Goal: Task Accomplishment & Management: Use online tool/utility

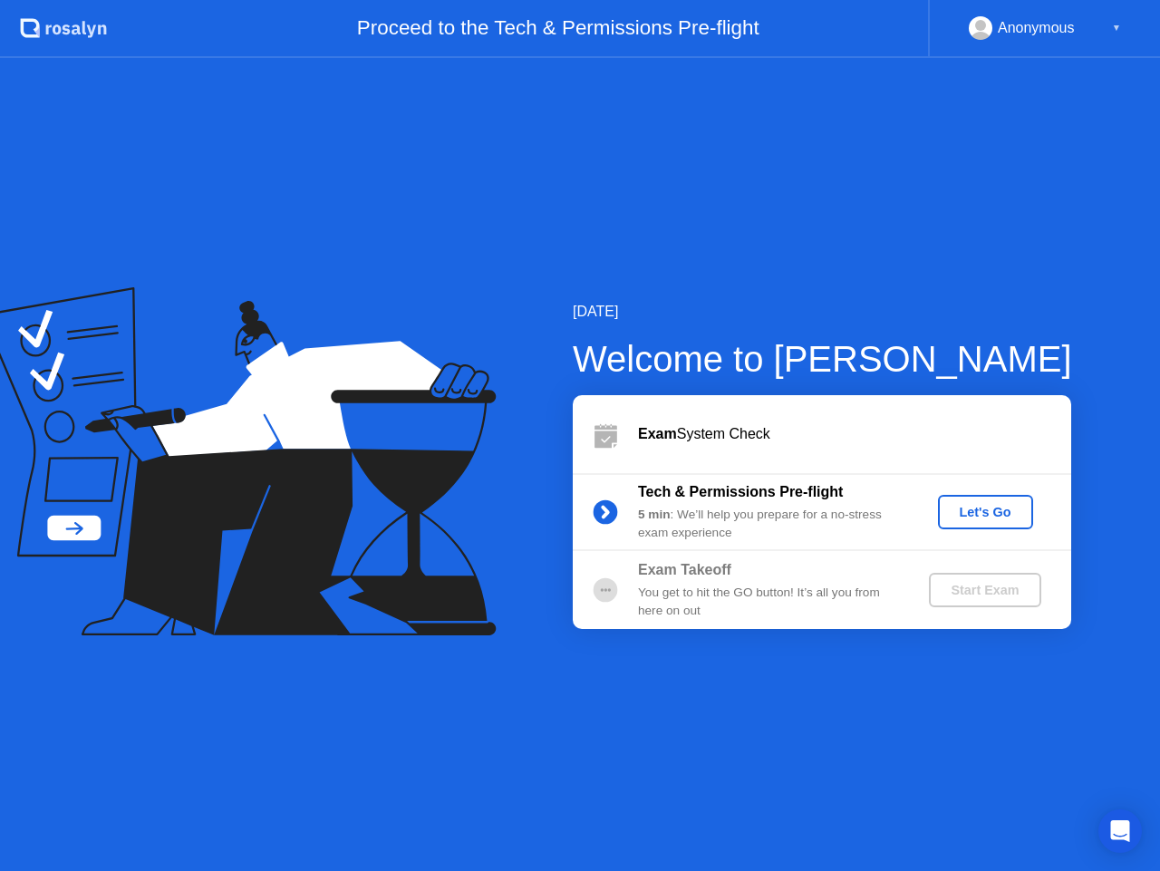
click at [997, 510] on div "Let's Go" at bounding box center [985, 512] width 81 height 15
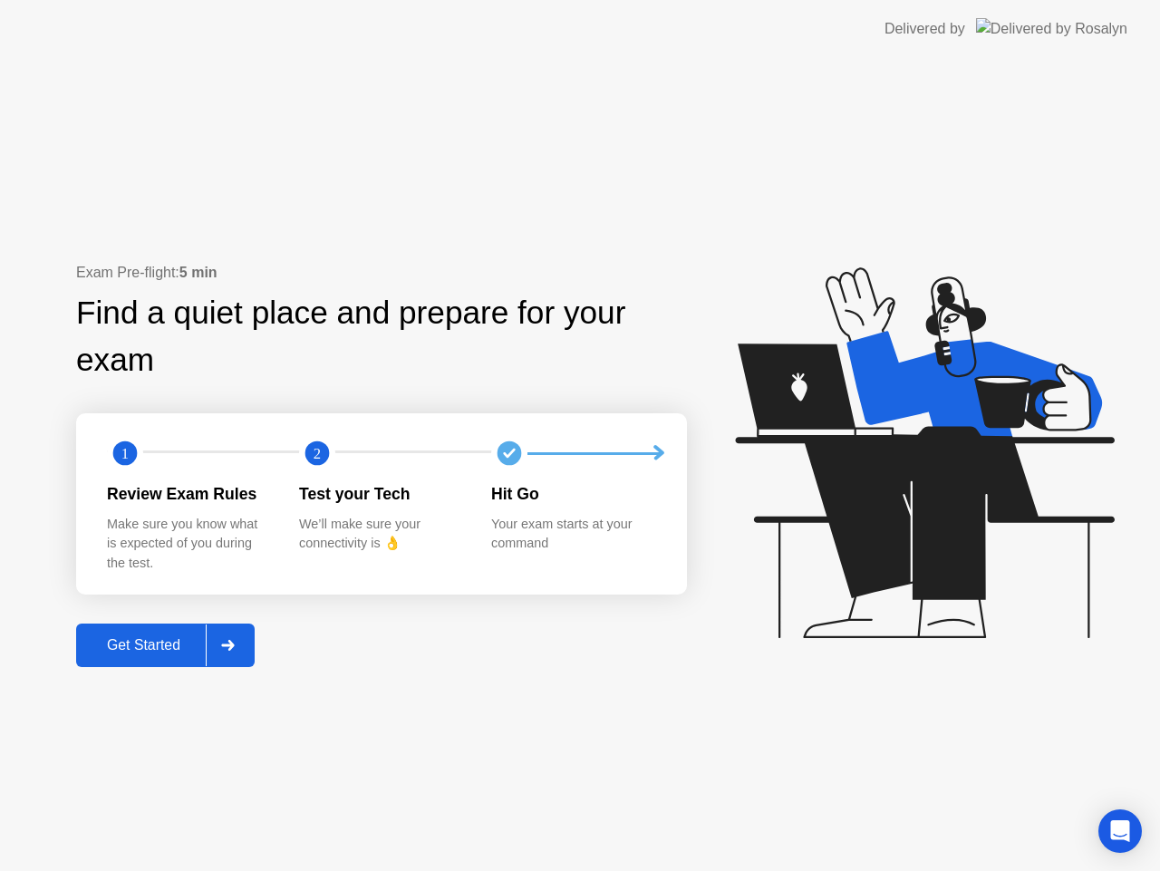
click at [125, 652] on div "Get Started" at bounding box center [144, 645] width 124 height 16
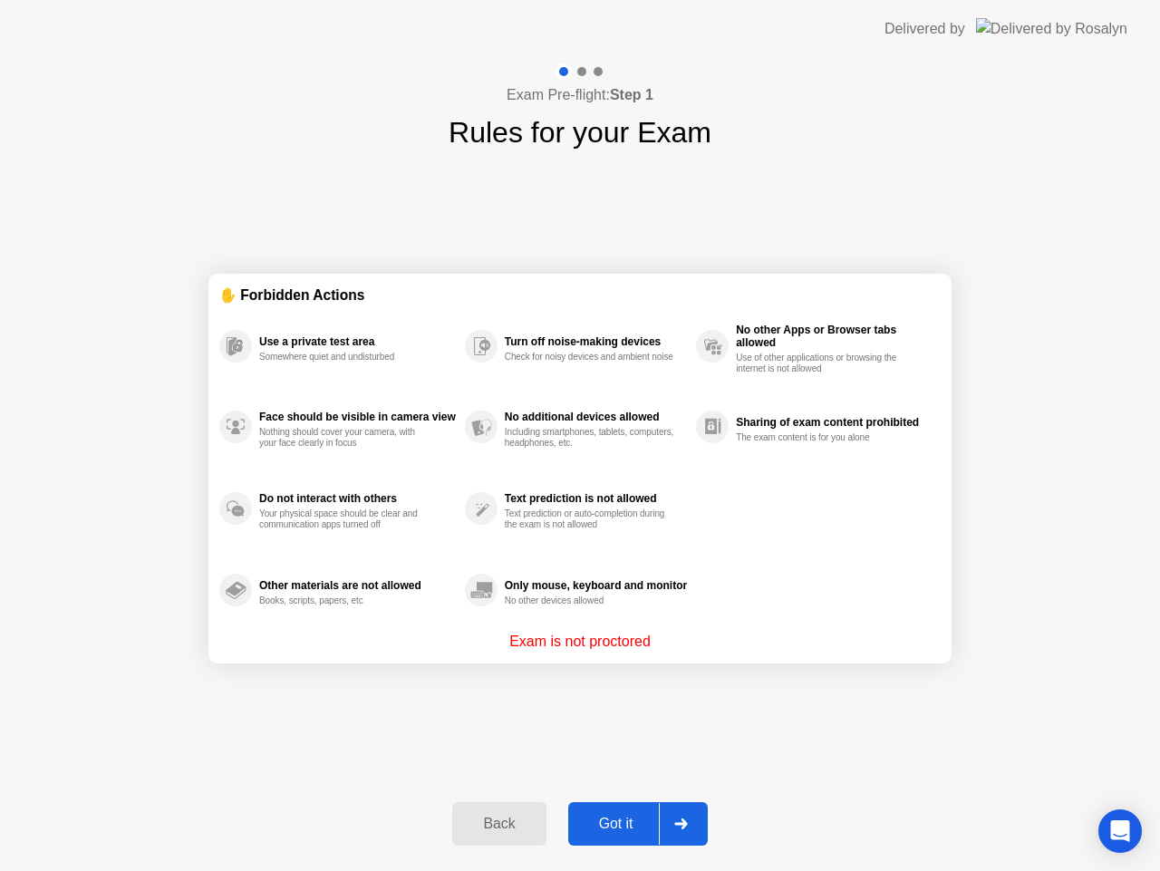
click at [628, 820] on div "Got it" at bounding box center [616, 824] width 85 height 16
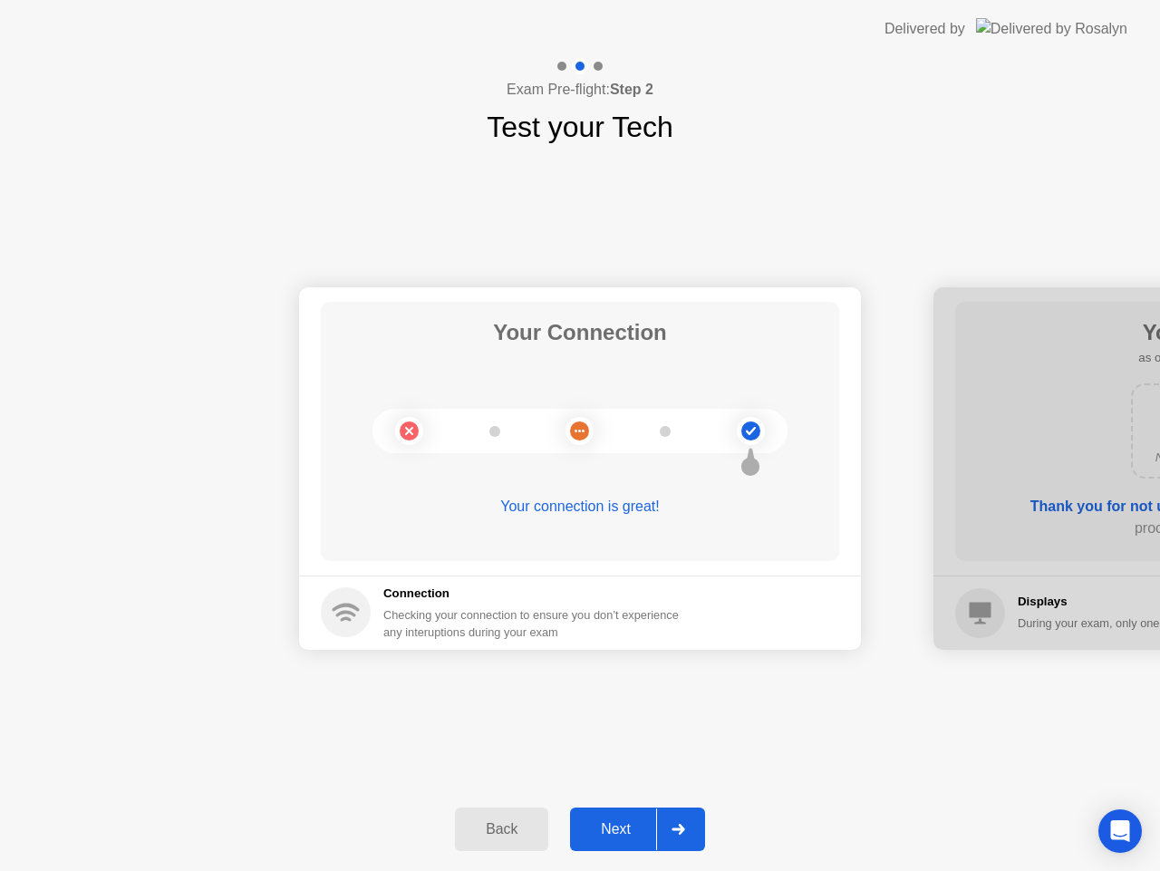
click at [599, 823] on div "Next" at bounding box center [615, 829] width 81 height 16
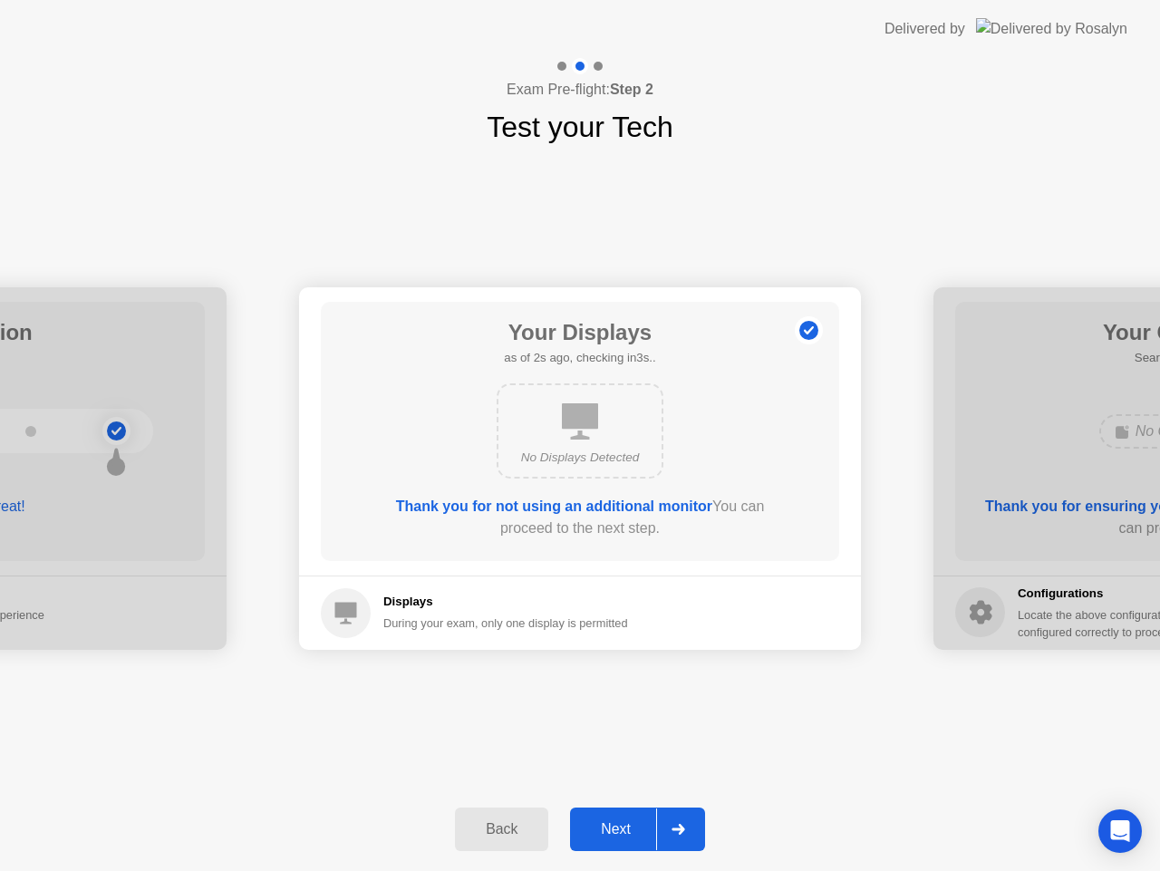
click at [629, 829] on div "Next" at bounding box center [615, 829] width 81 height 16
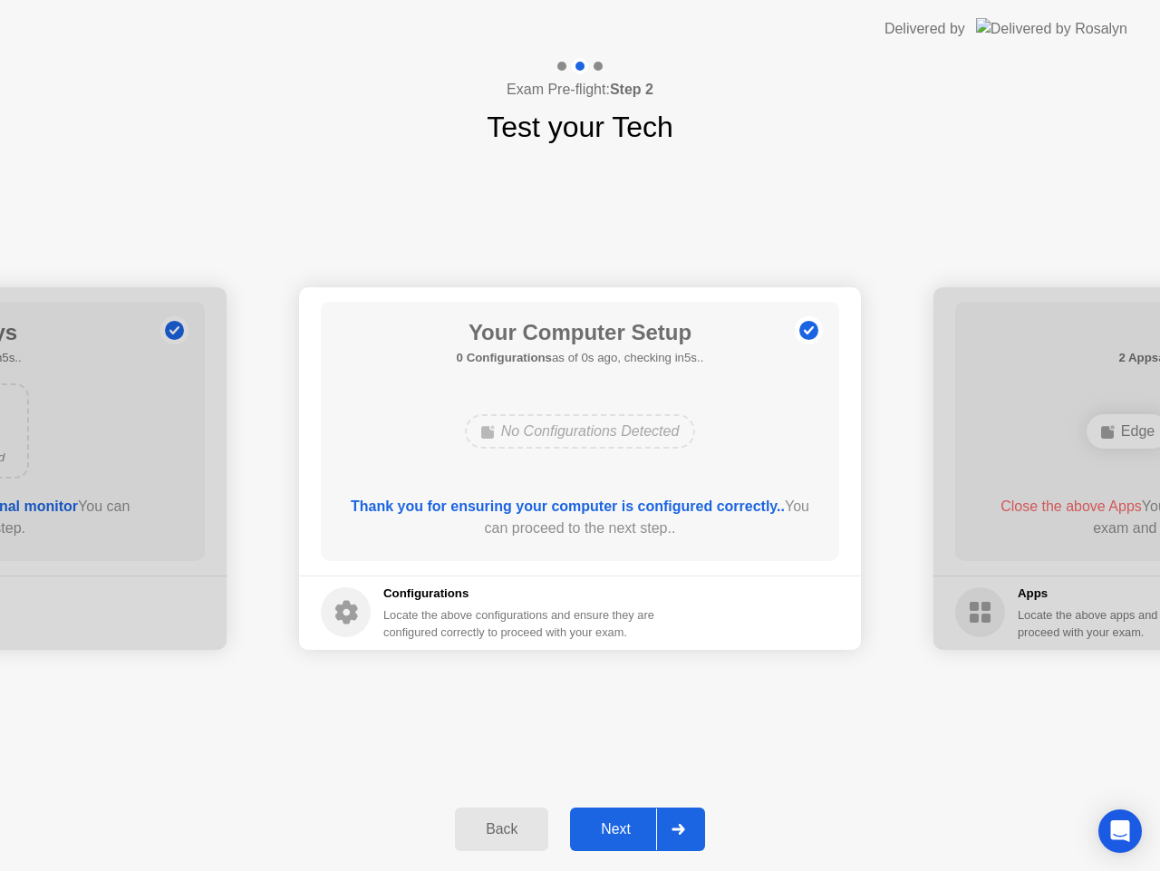
click at [643, 821] on div "Next" at bounding box center [615, 829] width 81 height 16
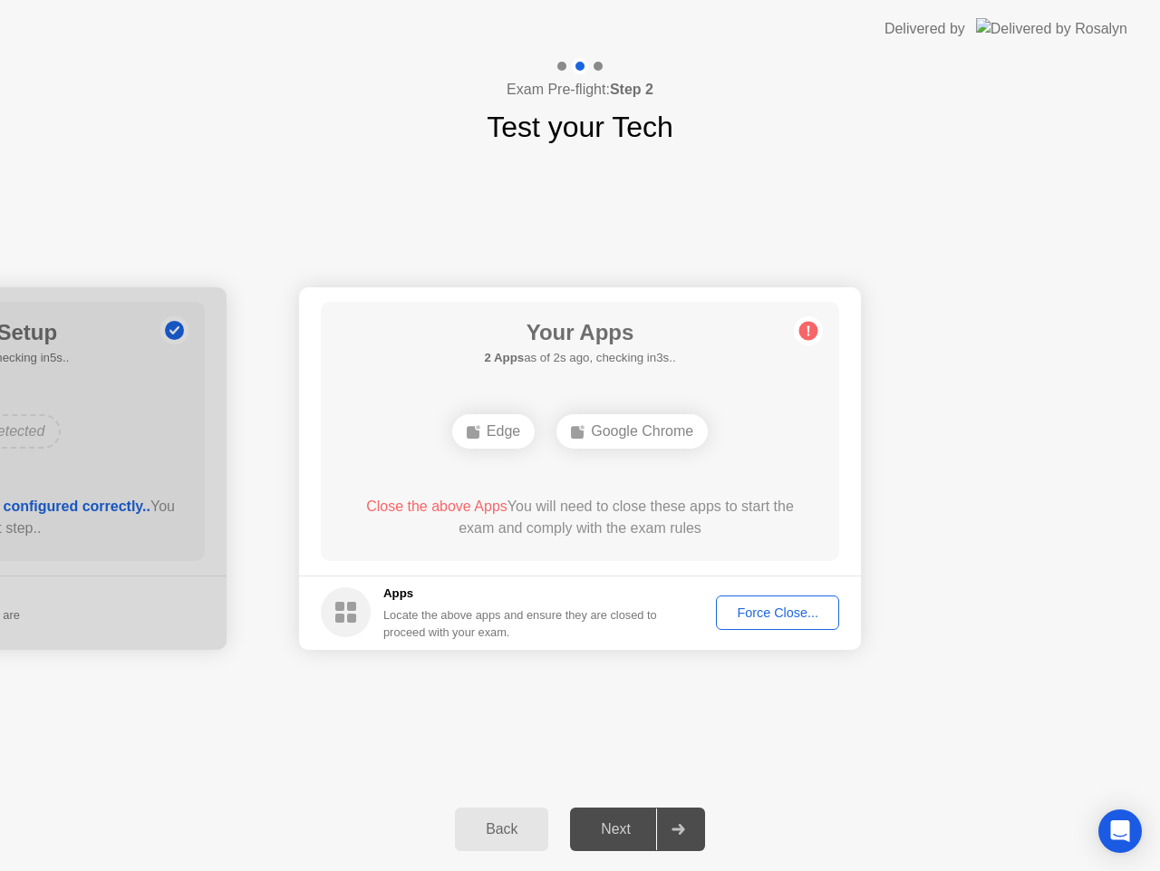
click at [784, 618] on div "Force Close..." at bounding box center [777, 612] width 111 height 15
click at [757, 614] on div "Force Close..." at bounding box center [777, 612] width 111 height 15
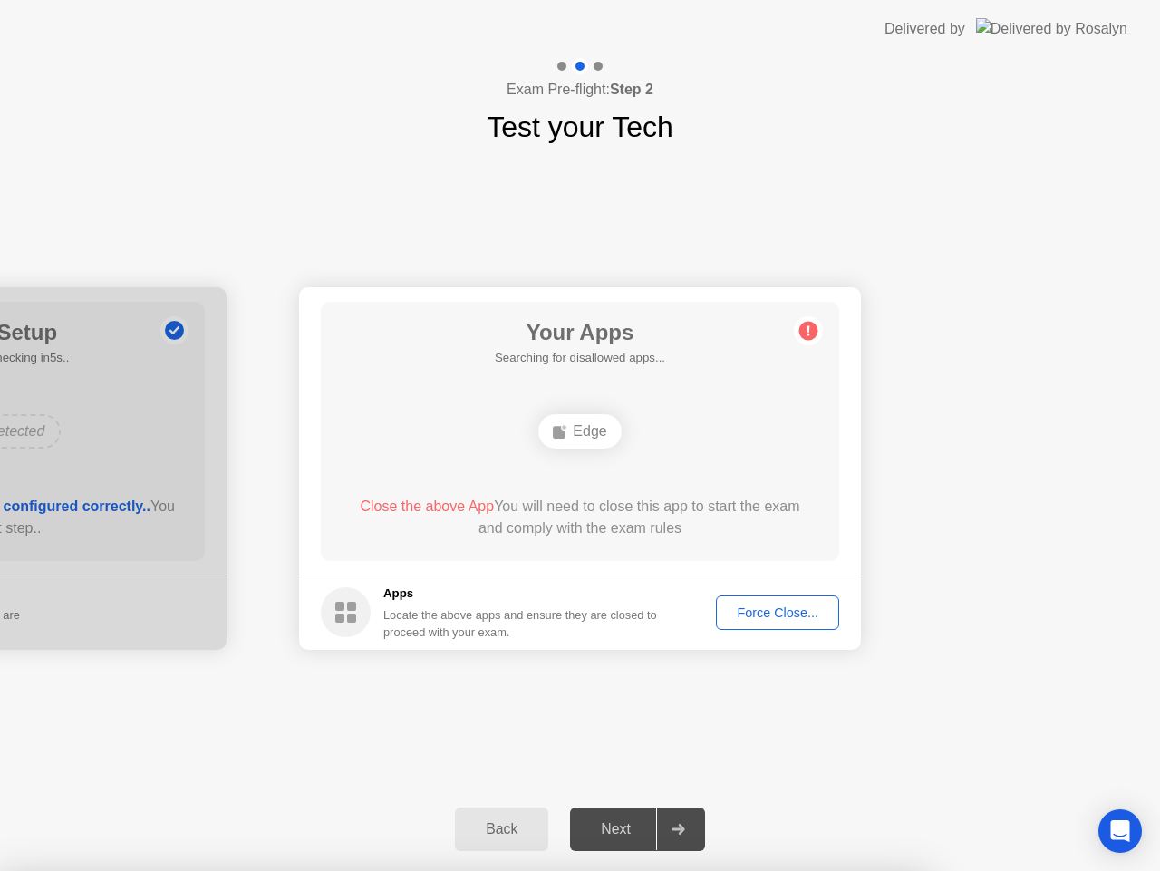
click at [766, 616] on div "Force Close..." at bounding box center [777, 612] width 111 height 15
click at [807, 599] on button "Force Close..." at bounding box center [777, 612] width 123 height 34
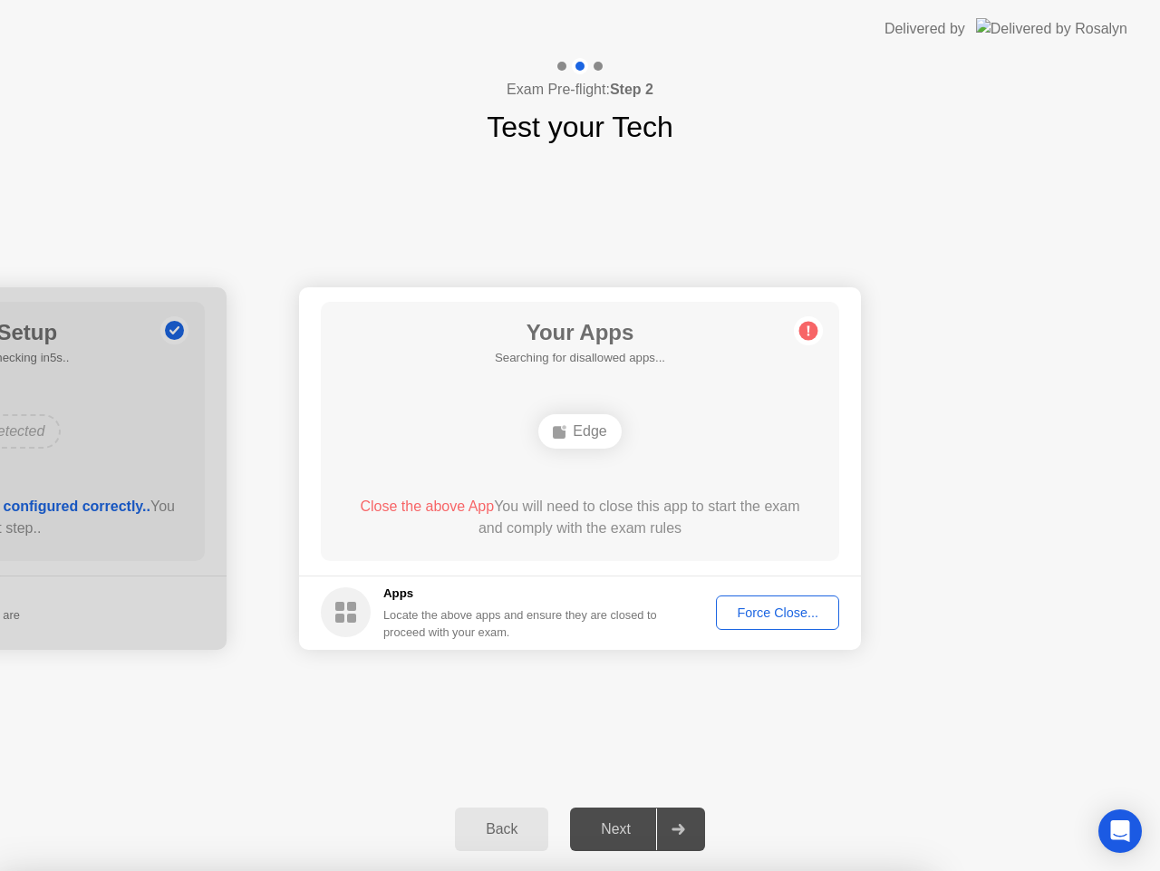
click at [738, 600] on button "Force Close..." at bounding box center [777, 612] width 123 height 34
click at [759, 617] on div "Force Close..." at bounding box center [777, 612] width 111 height 15
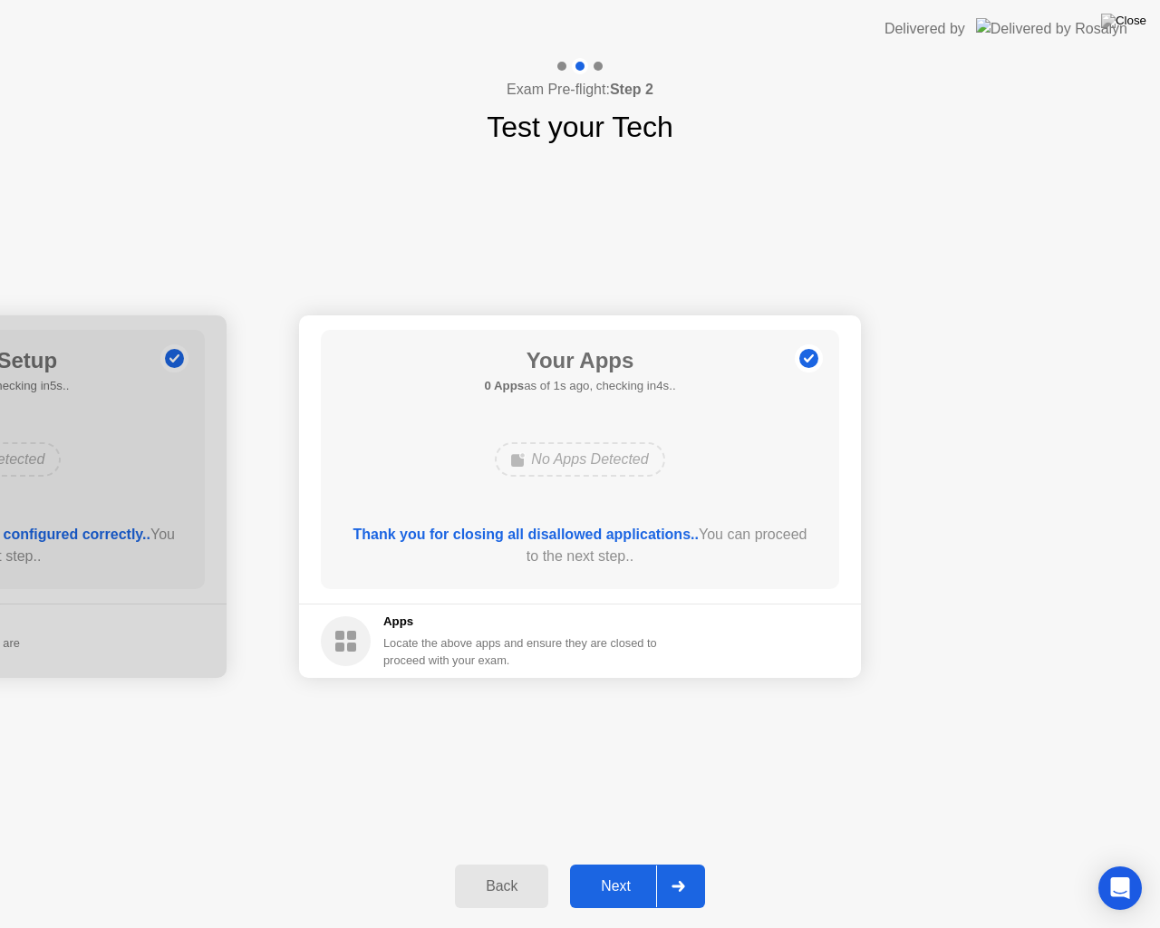
click at [622, 870] on div "Next" at bounding box center [615, 886] width 81 height 16
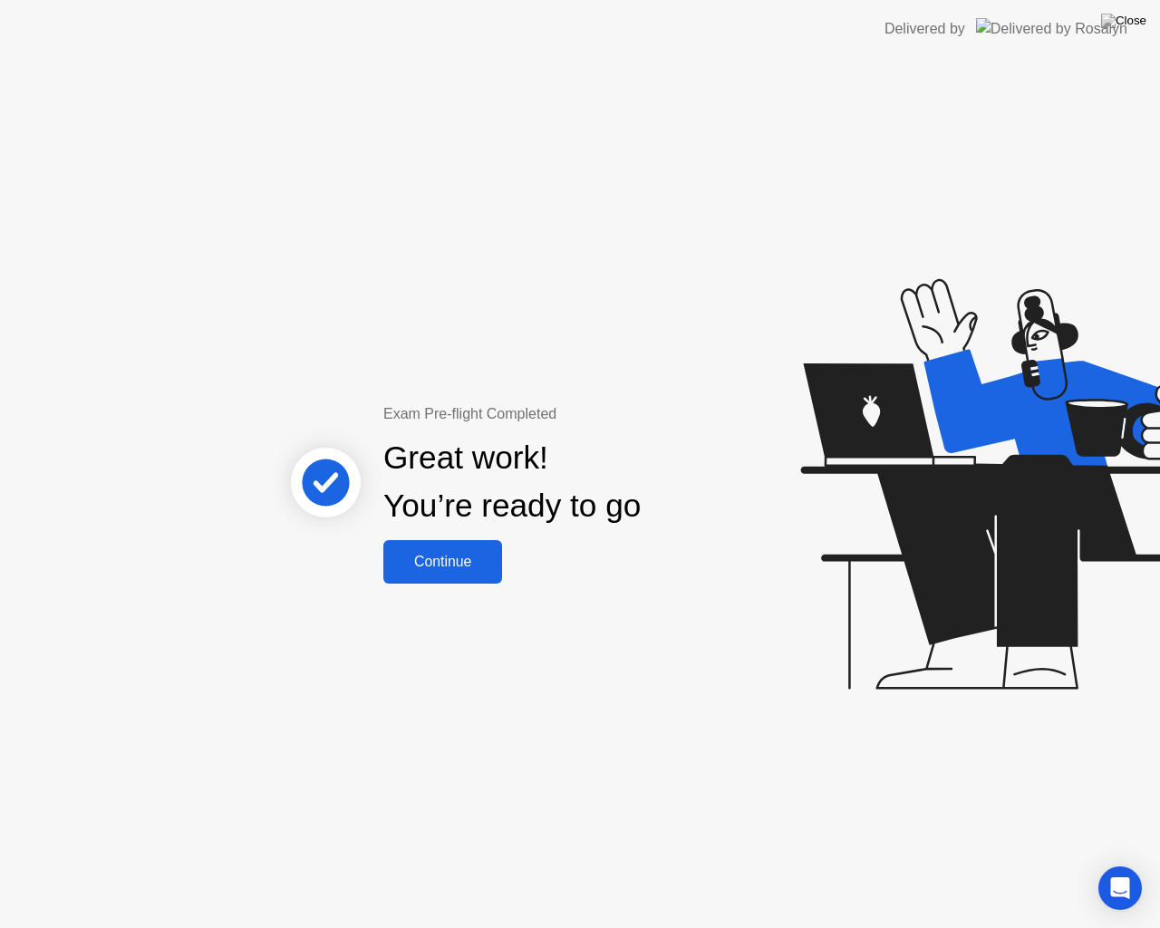
click at [466, 568] on div "Continue" at bounding box center [443, 562] width 108 height 16
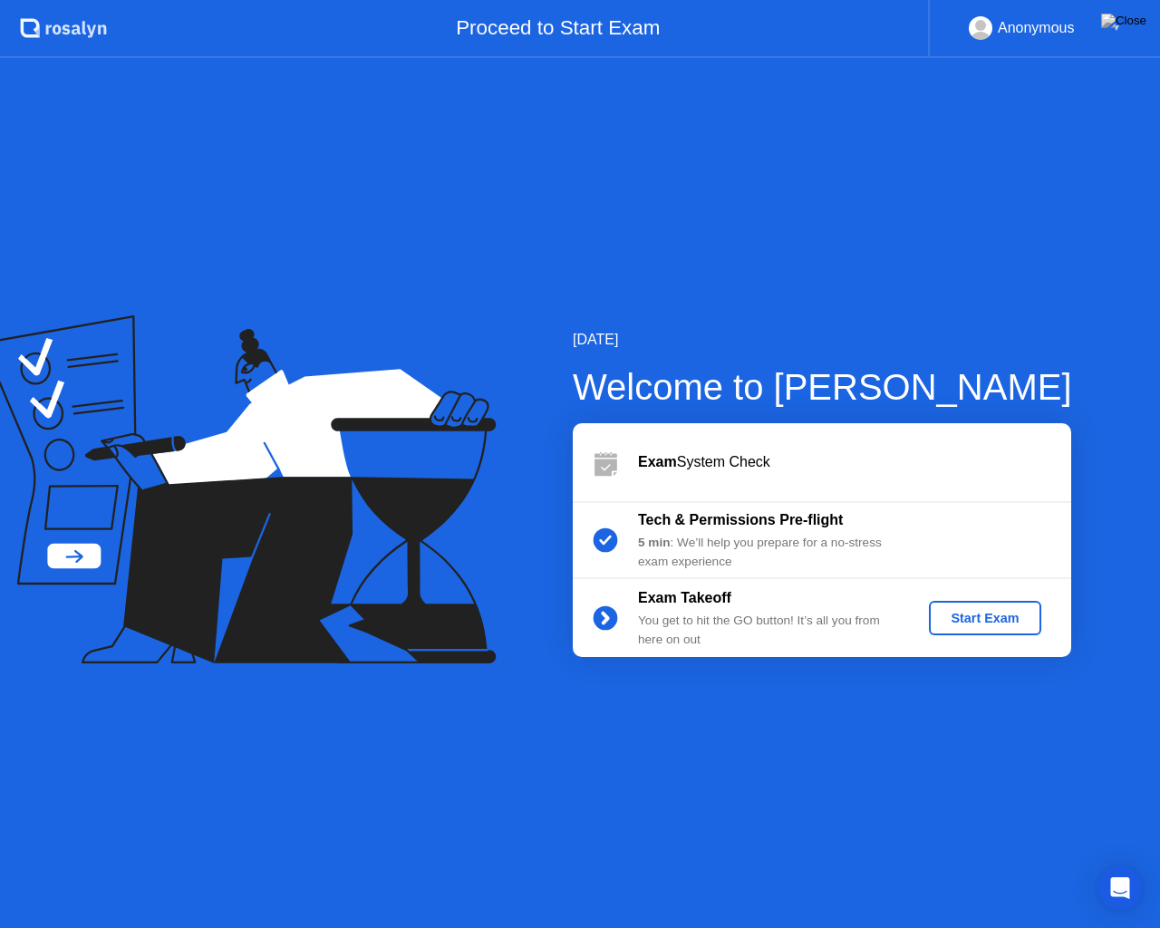
click at [1001, 629] on button "Start Exam" at bounding box center [984, 618] width 111 height 34
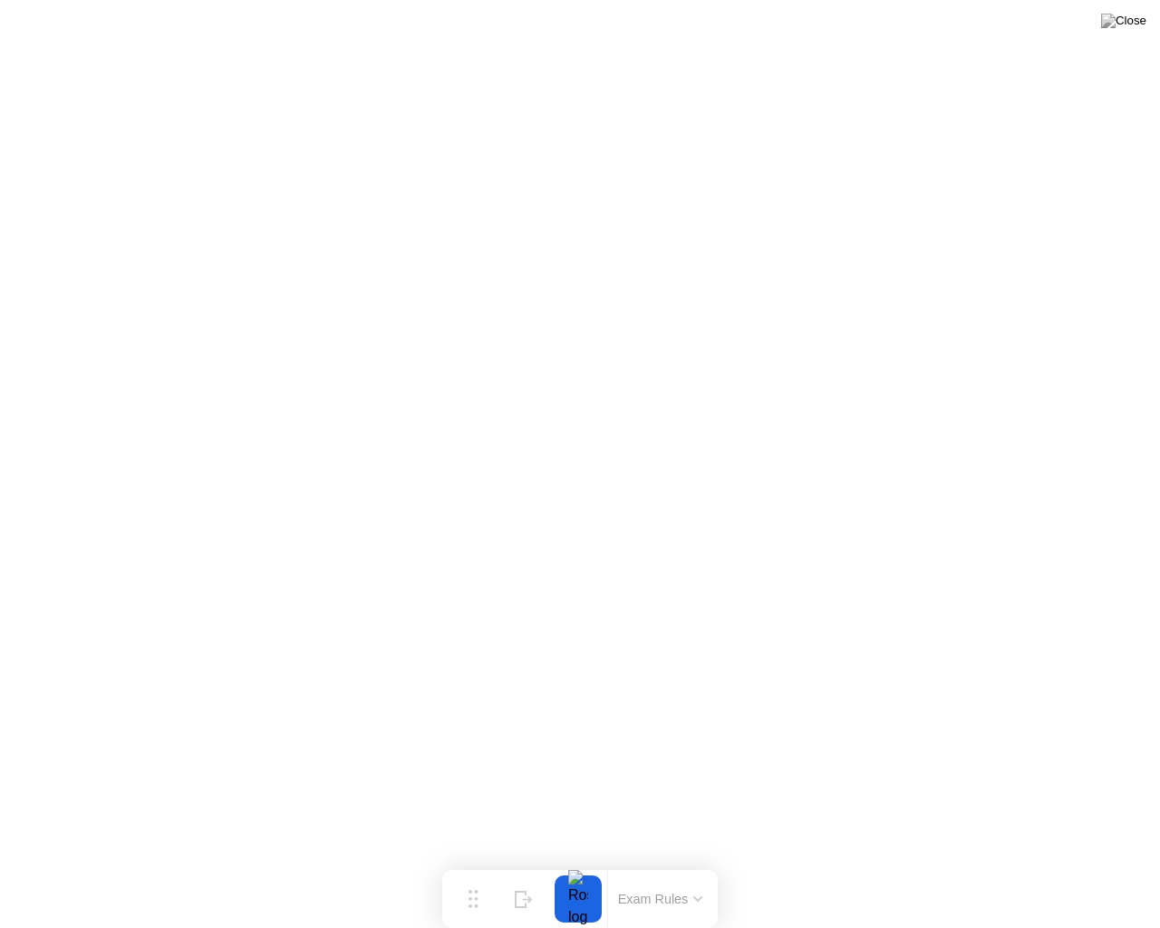
click at [690, 870] on button "Exam Rules" at bounding box center [661, 899] width 96 height 16
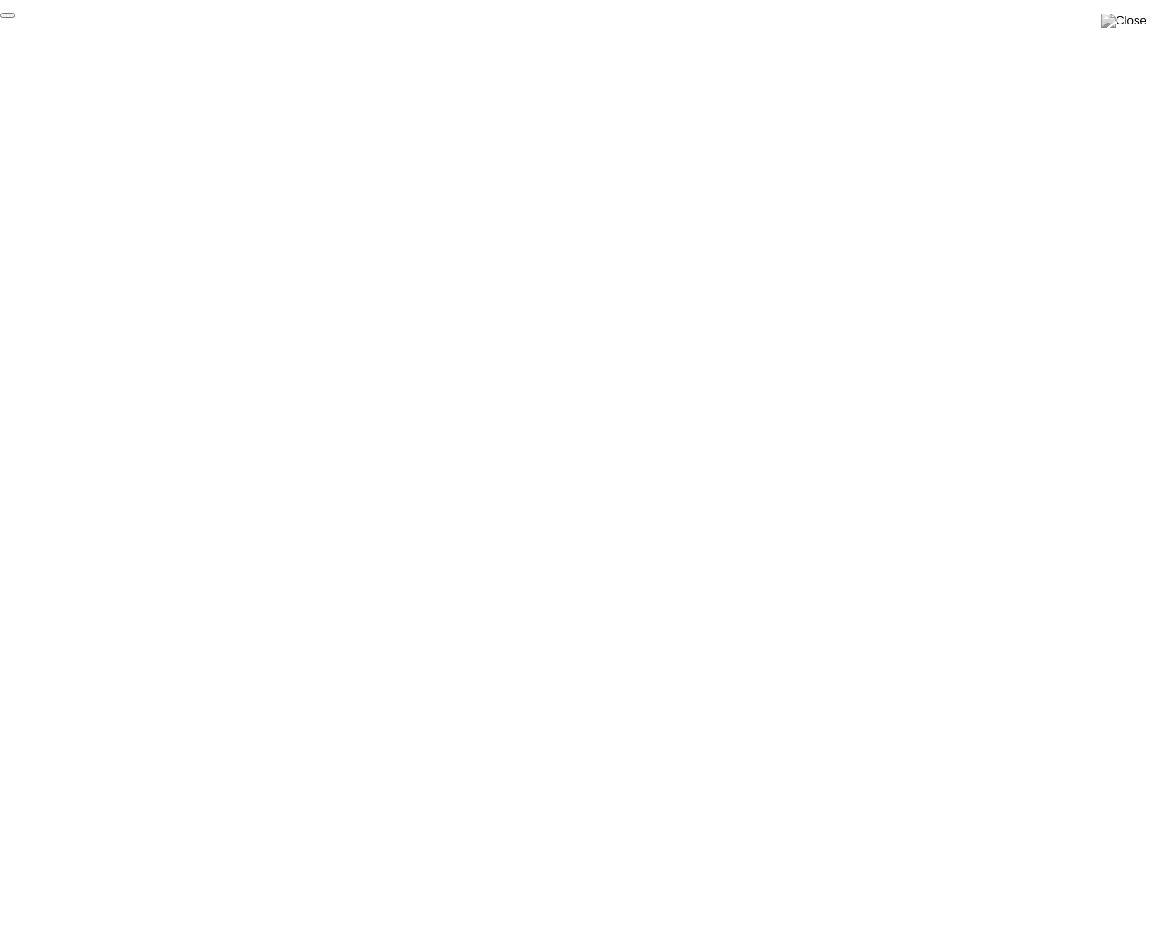
click at [15, 18] on button "End Proctoring Session" at bounding box center [7, 15] width 15 height 5
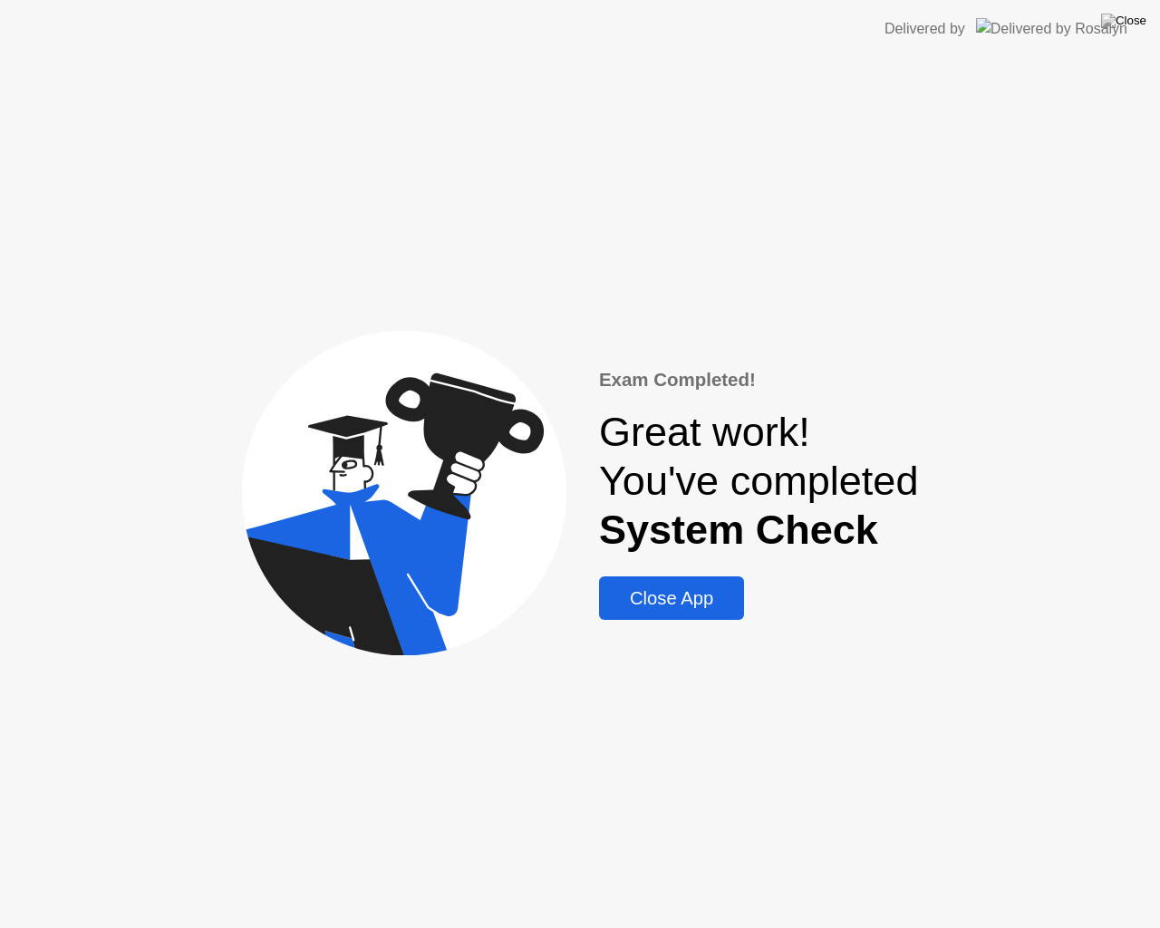
click at [672, 604] on div "Close App" at bounding box center [671, 598] width 134 height 21
